Goal: Information Seeking & Learning: Learn about a topic

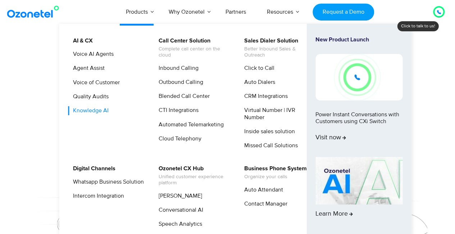
click at [92, 112] on link "Knowledge AI" at bounding box center [88, 110] width 41 height 9
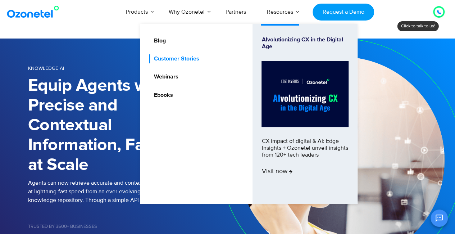
click at [172, 59] on link "Customer Stories" at bounding box center [174, 58] width 51 height 9
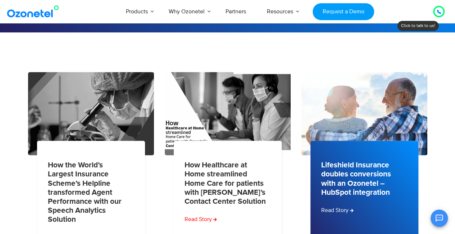
scroll to position [108, 0]
